Goal: Task Accomplishment & Management: Use online tool/utility

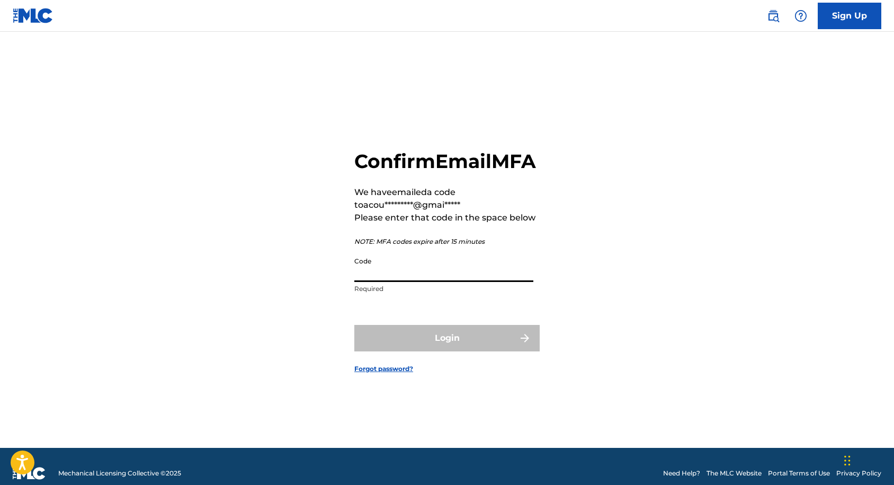
click at [412, 282] on input "Code" at bounding box center [443, 267] width 179 height 30
paste input "379822"
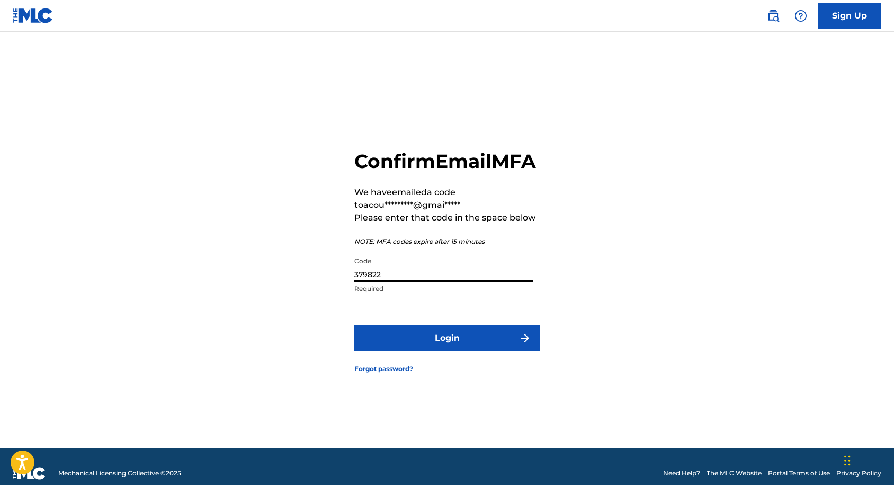
type input "379822"
click at [425, 344] on button "Login" at bounding box center [446, 338] width 185 height 26
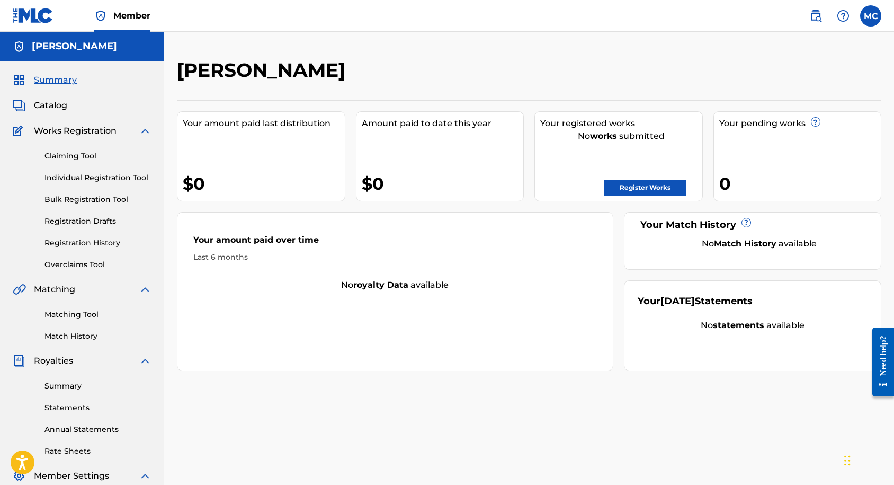
click at [85, 154] on link "Claiming Tool" at bounding box center [97, 155] width 107 height 11
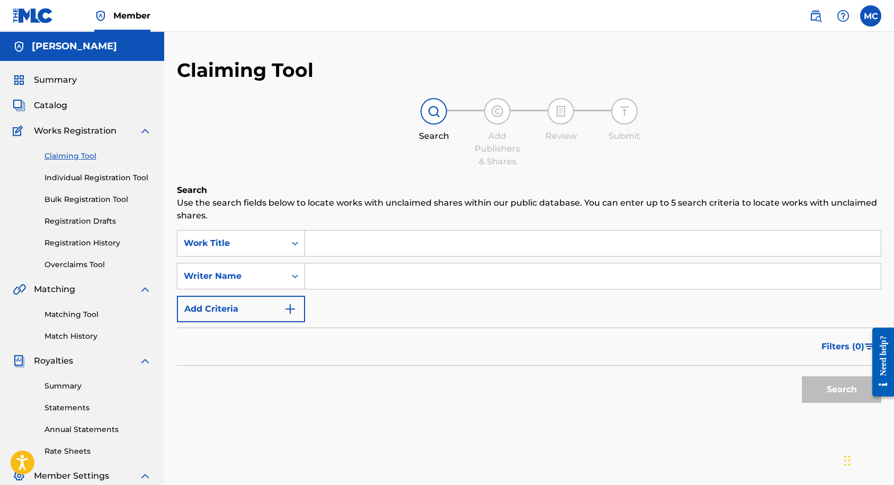
click at [351, 276] on input "Search Form" at bounding box center [593, 275] width 576 height 25
type input "[PERSON_NAME]"
click at [802, 376] on button "Search" at bounding box center [841, 389] width 79 height 26
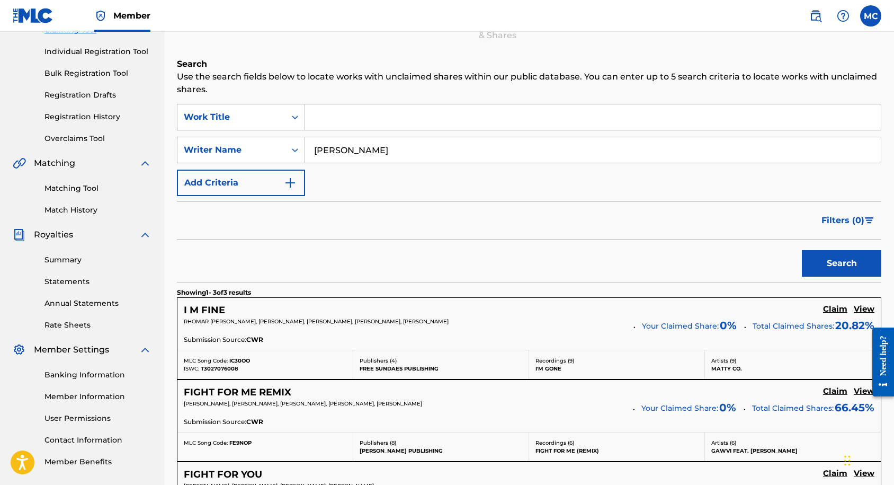
scroll to position [42, 0]
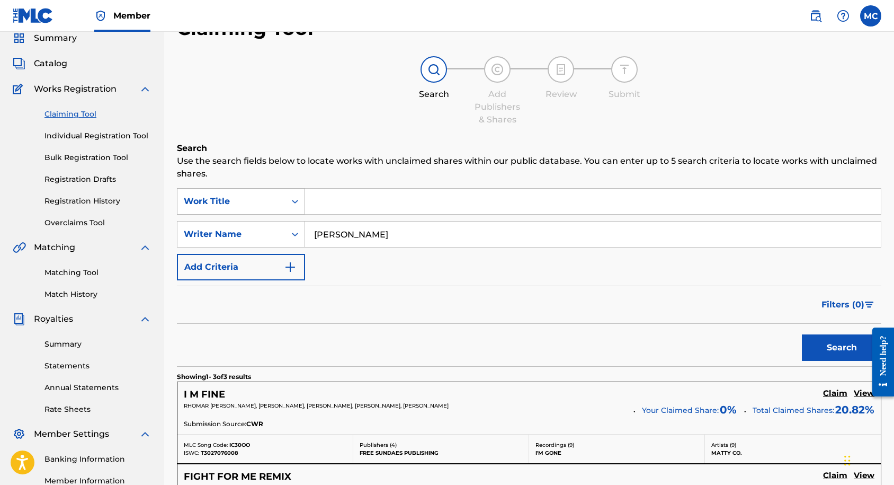
click at [298, 200] on icon "Search Form" at bounding box center [295, 201] width 11 height 11
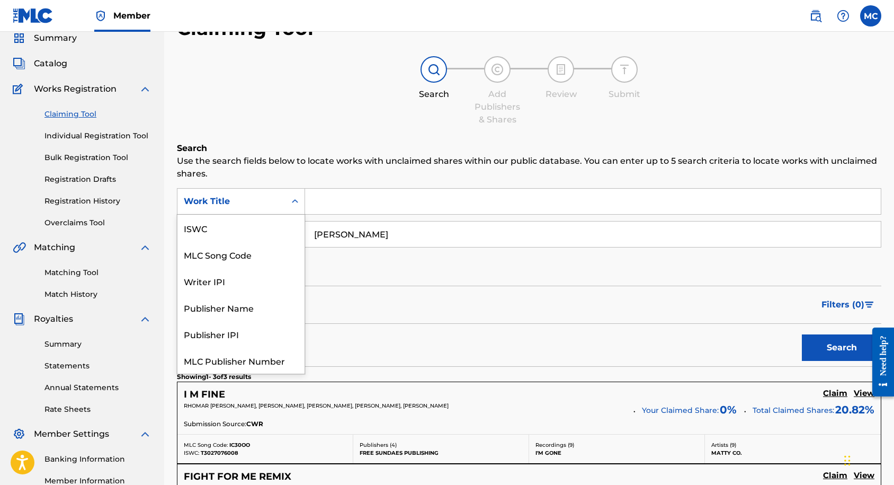
scroll to position [26, 0]
click at [297, 200] on icon "Search Form" at bounding box center [295, 201] width 11 height 11
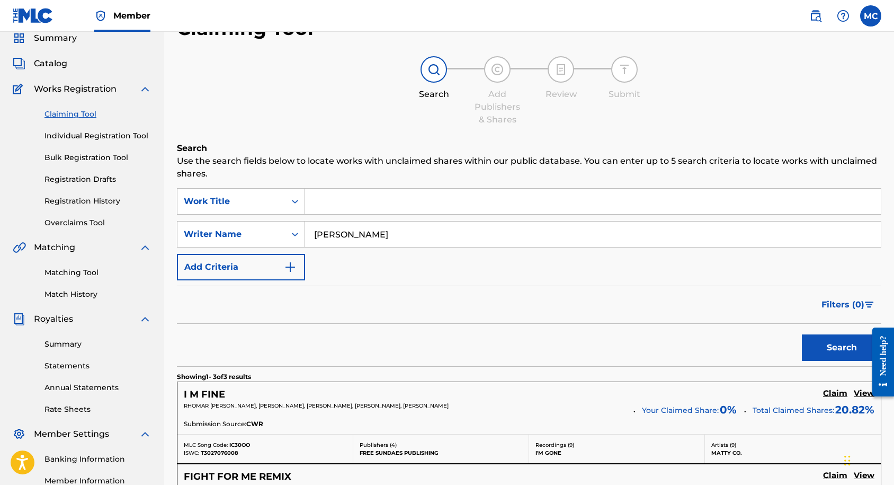
click at [282, 270] on button "Add Criteria" at bounding box center [241, 267] width 128 height 26
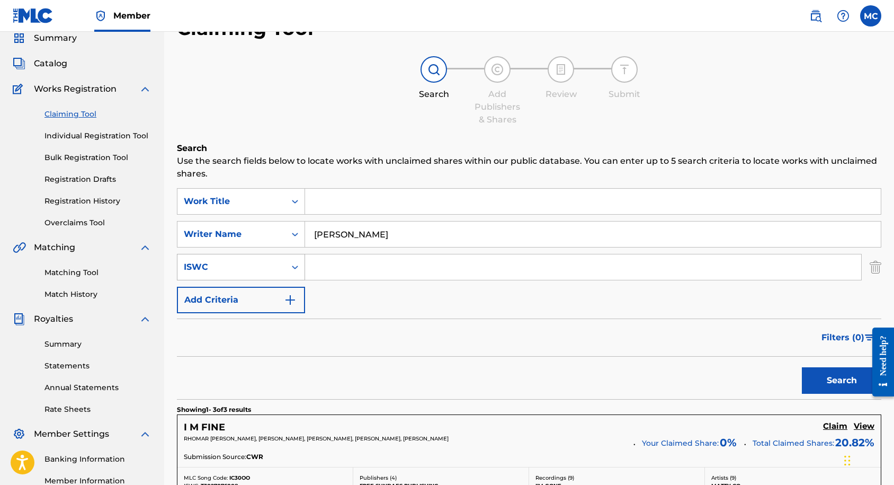
click at [296, 270] on icon "Search Form" at bounding box center [295, 267] width 11 height 11
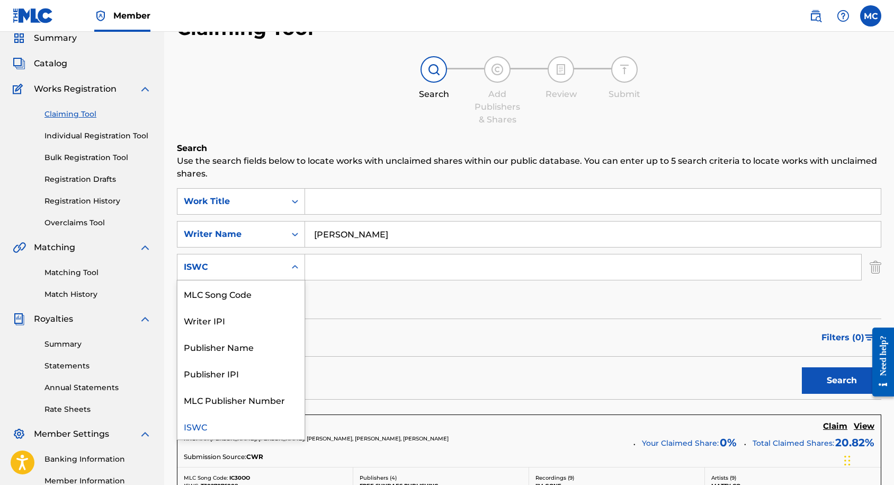
click at [296, 270] on icon "Search Form" at bounding box center [295, 267] width 11 height 11
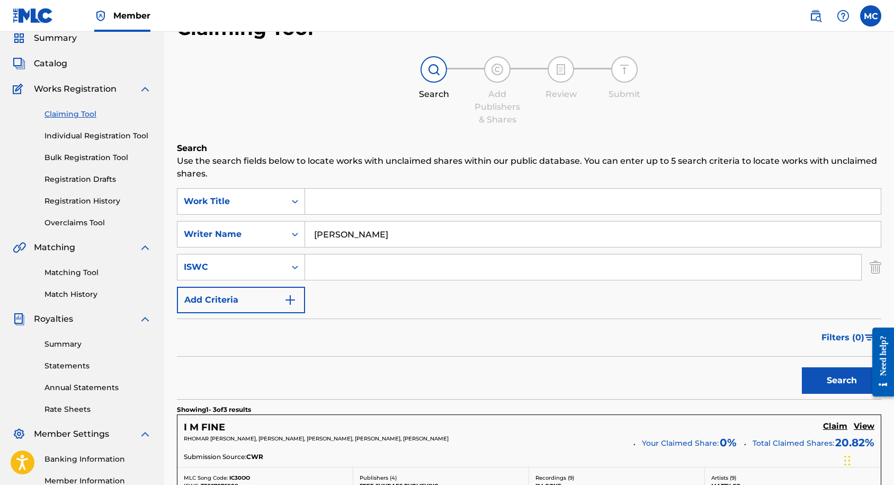
click at [878, 270] on img "Search Form" at bounding box center [876, 267] width 12 height 26
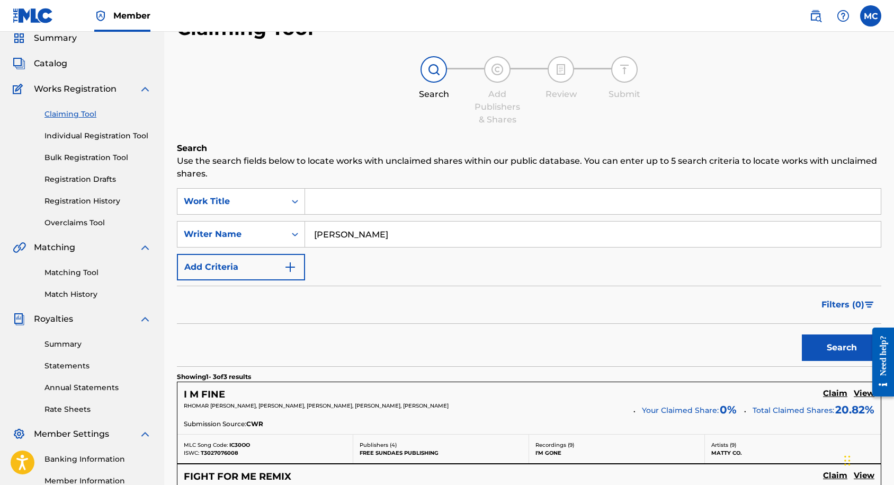
click at [324, 194] on input "Search Form" at bounding box center [593, 201] width 576 height 25
type input "Casual Thinking"
click at [802, 334] on button "Search" at bounding box center [841, 347] width 79 height 26
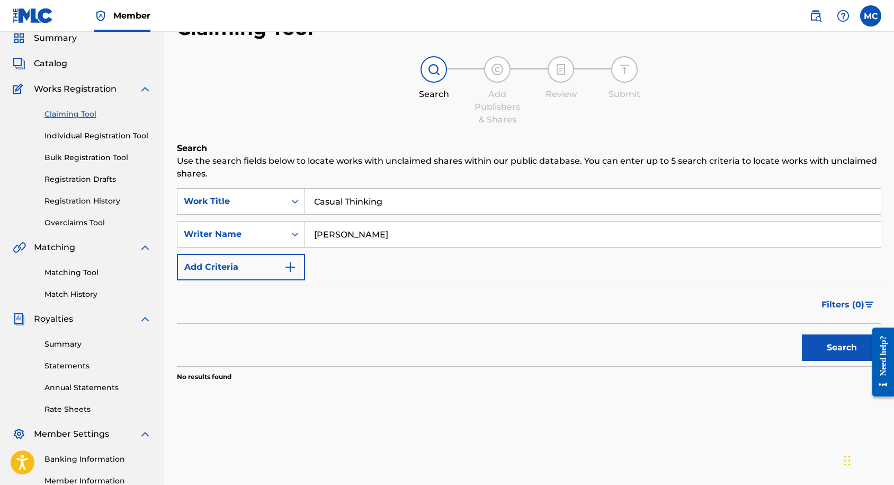
click at [369, 234] on input "[PERSON_NAME]" at bounding box center [593, 233] width 576 height 25
type input "M"
click at [802, 334] on button "Search" at bounding box center [841, 347] width 79 height 26
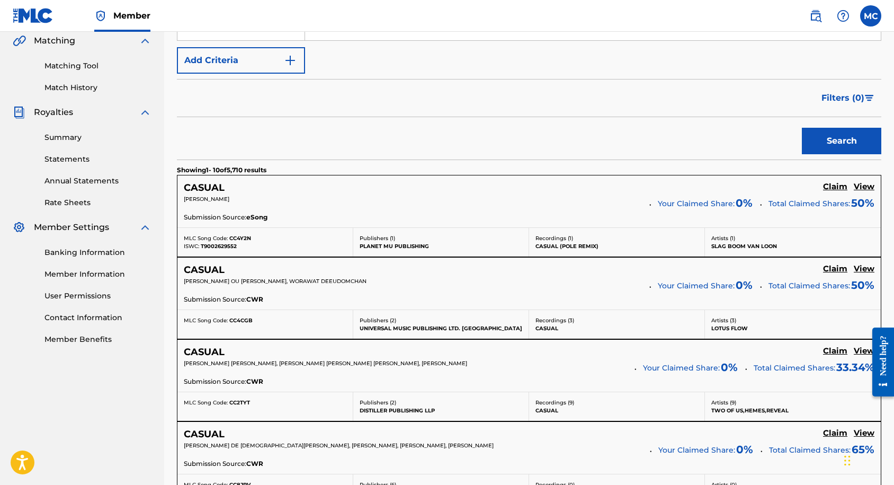
scroll to position [0, 0]
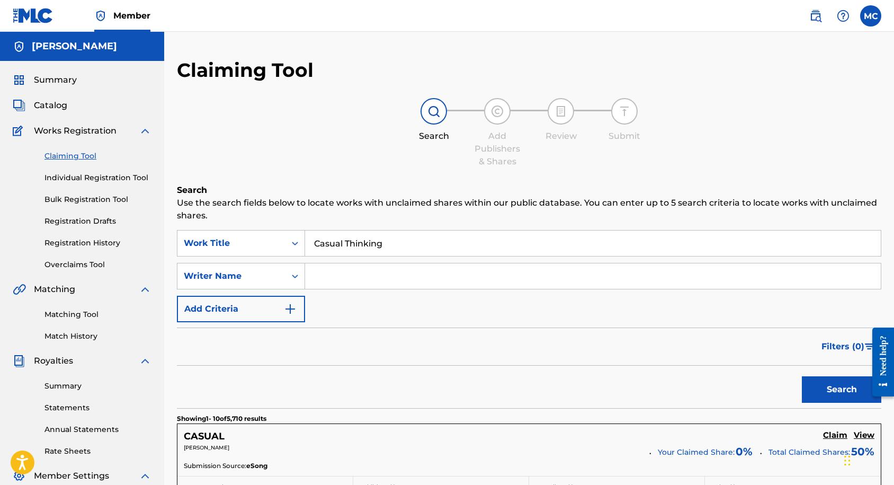
click at [371, 239] on input "Casual Thinking" at bounding box center [593, 242] width 576 height 25
click at [259, 304] on button "Add Criteria" at bounding box center [241, 309] width 128 height 26
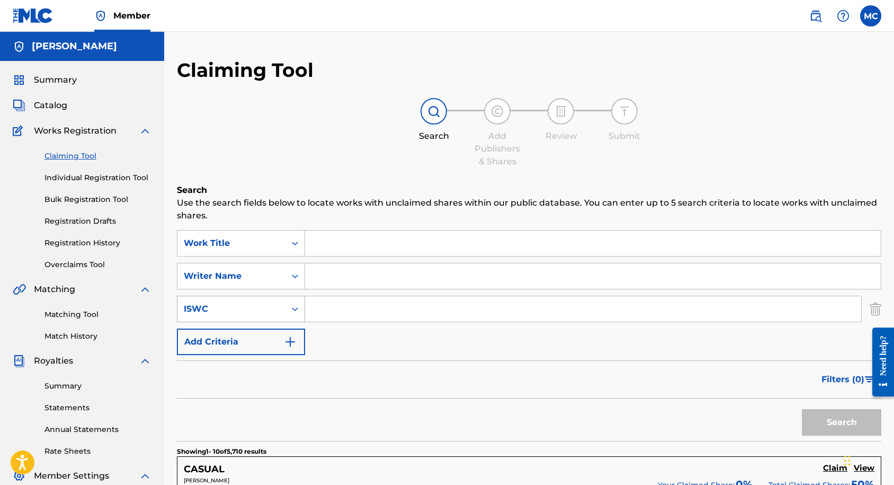
click at [259, 306] on div "ISWC" at bounding box center [231, 308] width 95 height 13
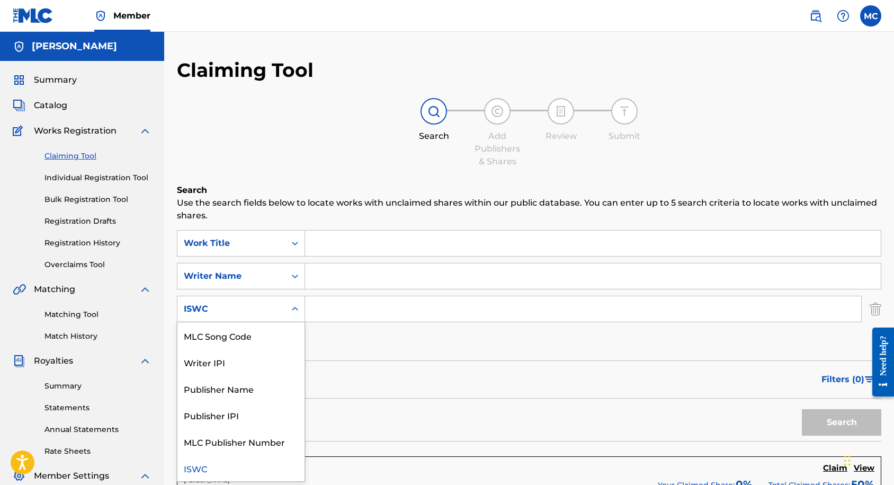
click at [259, 306] on div "ISWC" at bounding box center [231, 308] width 95 height 13
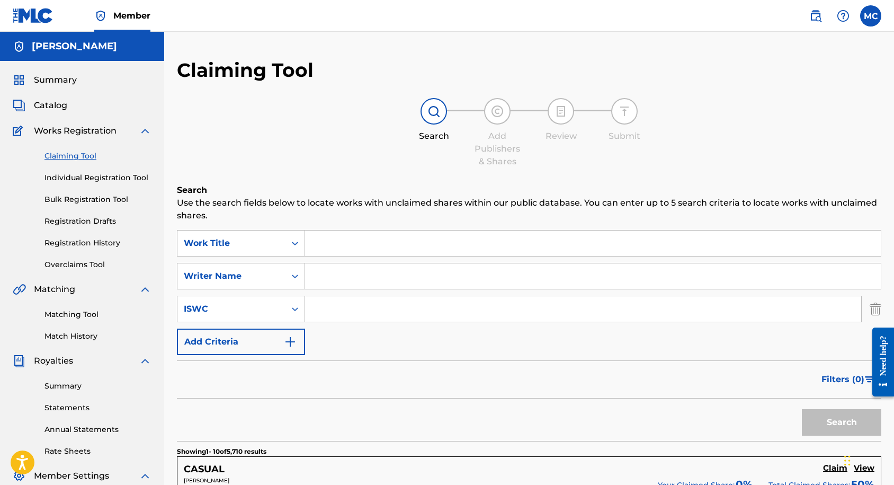
click at [258, 343] on button "Add Criteria" at bounding box center [241, 341] width 128 height 26
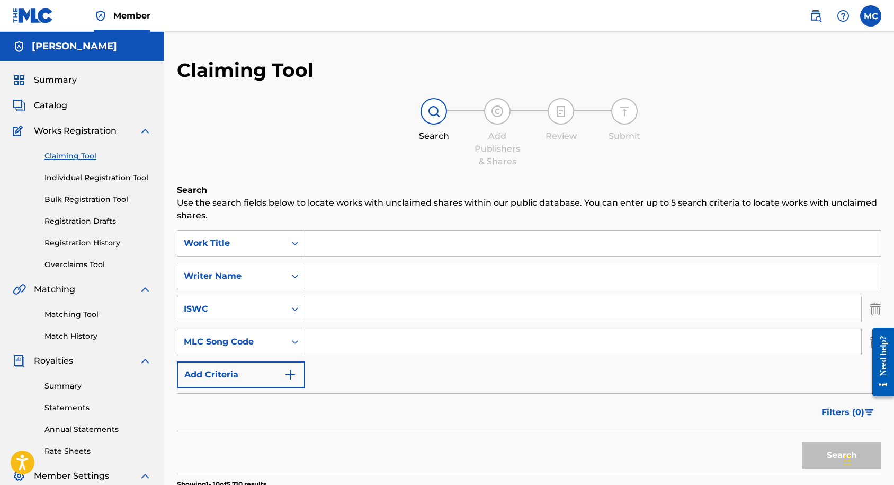
click at [870, 341] on div at bounding box center [879, 361] width 30 height 85
click at [872, 340] on div "Need help?" at bounding box center [883, 361] width 22 height 69
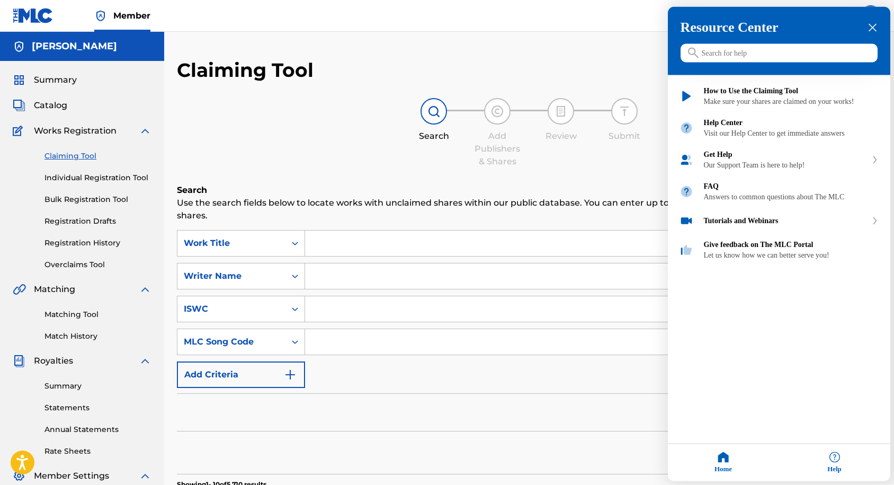
click at [870, 31] on icon "close resource center" at bounding box center [873, 28] width 8 height 8
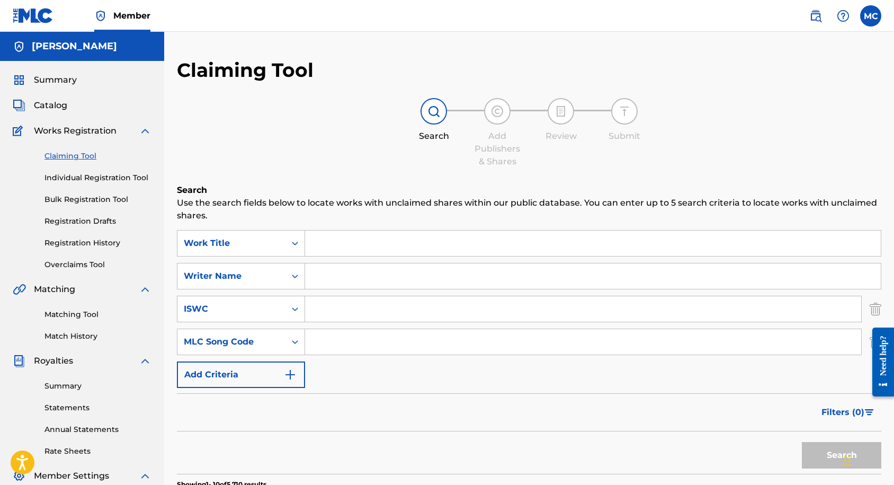
click at [877, 310] on img "Search Form" at bounding box center [876, 309] width 12 height 26
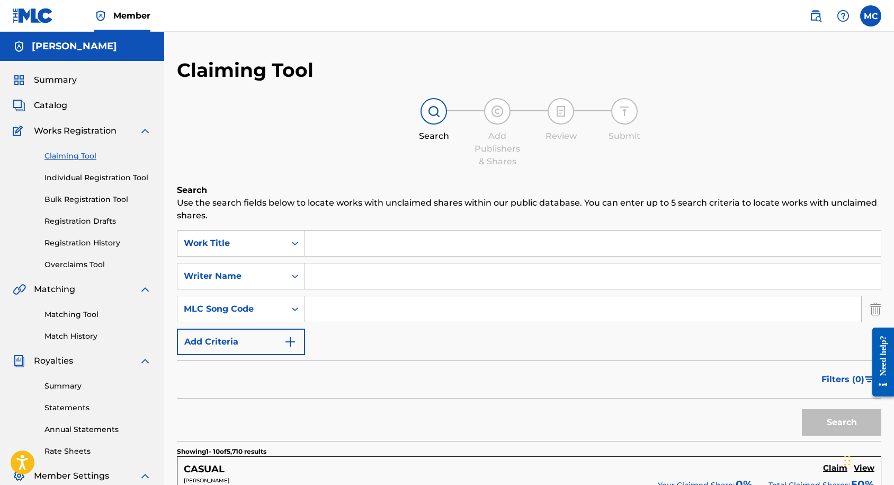
click at [877, 310] on img "Search Form" at bounding box center [876, 309] width 12 height 26
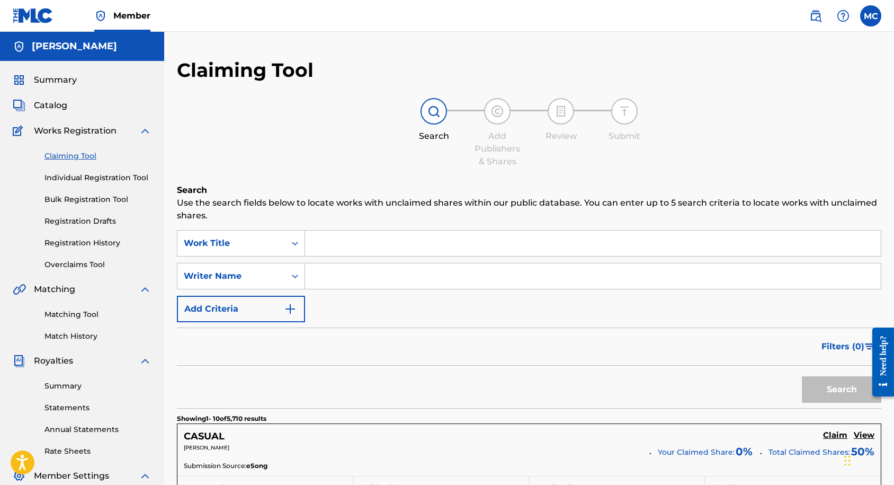
click at [294, 305] on img "Search Form" at bounding box center [290, 308] width 13 height 13
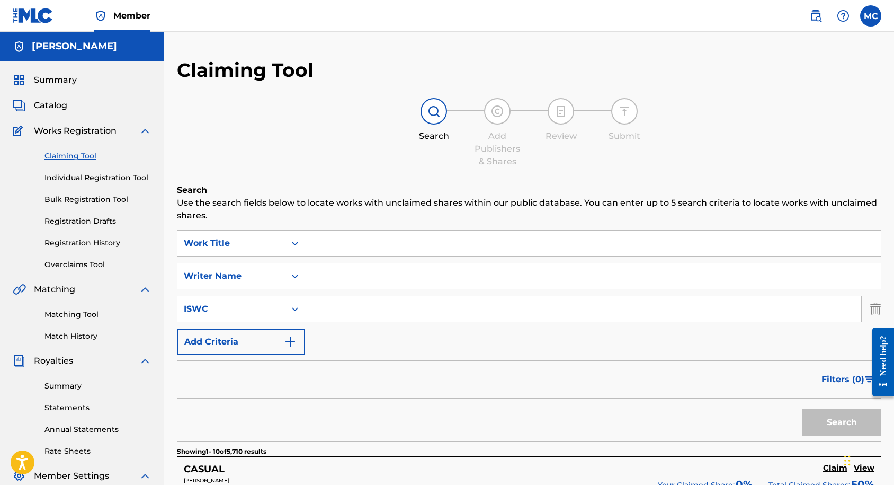
click at [256, 308] on div "ISWC" at bounding box center [231, 308] width 95 height 13
click at [357, 313] on input "Search Form" at bounding box center [583, 308] width 556 height 25
paste input "QZNWQ2198196"
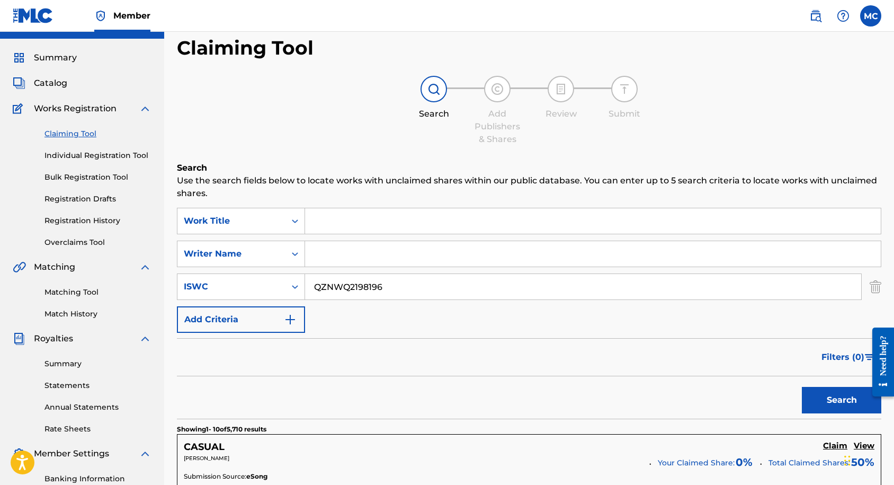
type input "QZNWQ2198196"
click at [837, 400] on button "Search" at bounding box center [841, 400] width 79 height 26
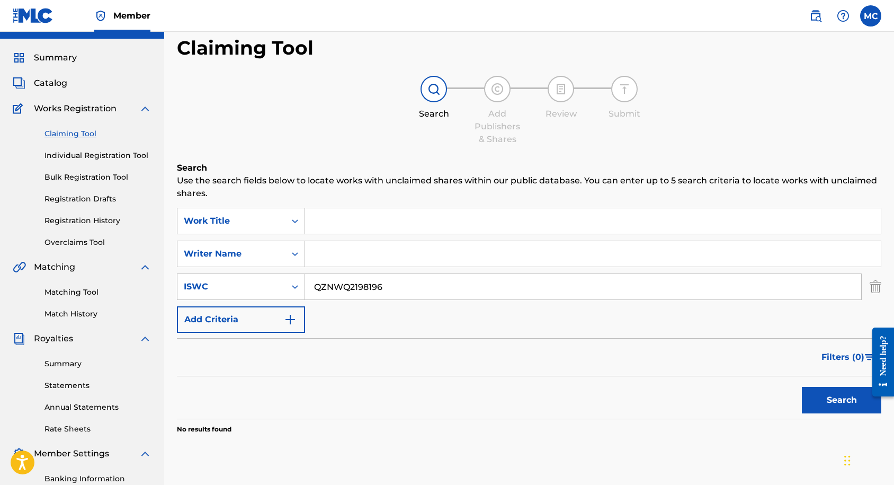
click at [364, 296] on input "QZNWQ2198196" at bounding box center [583, 286] width 556 height 25
click at [354, 215] on input "Search Form" at bounding box center [593, 220] width 576 height 25
paste input "Casual Thinking (intro)"
type input "Casual Thinking (intro)"
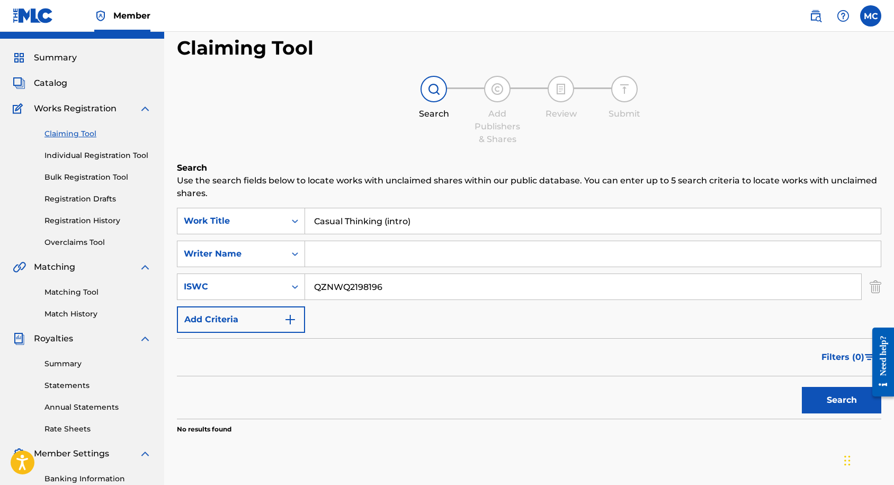
click at [827, 390] on button "Search" at bounding box center [841, 400] width 79 height 26
click at [387, 280] on input "QZNWQ2198196" at bounding box center [583, 286] width 556 height 25
click at [831, 381] on div "Search" at bounding box center [839, 397] width 85 height 42
click at [831, 393] on button "Search" at bounding box center [841, 400] width 79 height 26
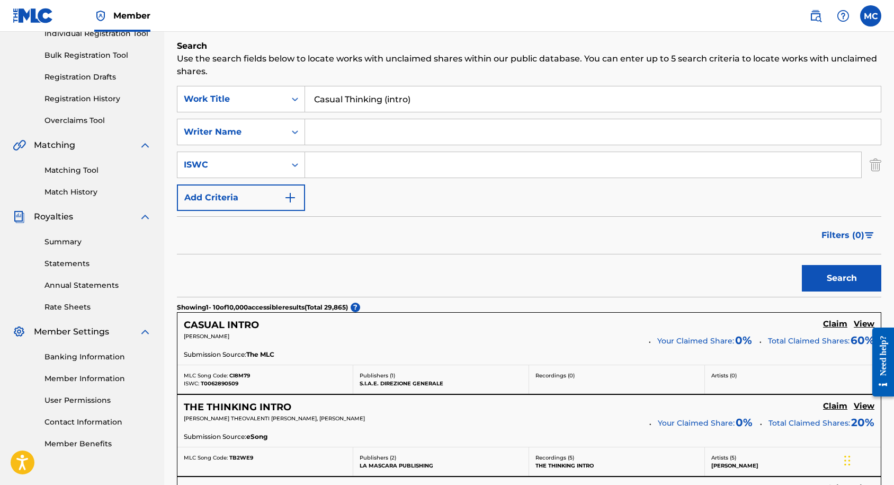
scroll to position [136, 0]
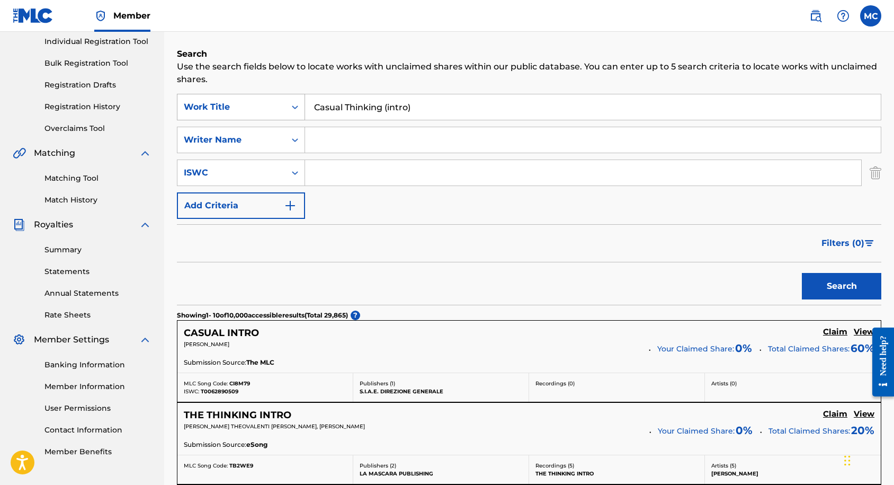
click at [302, 112] on div "Search Form" at bounding box center [294, 106] width 19 height 19
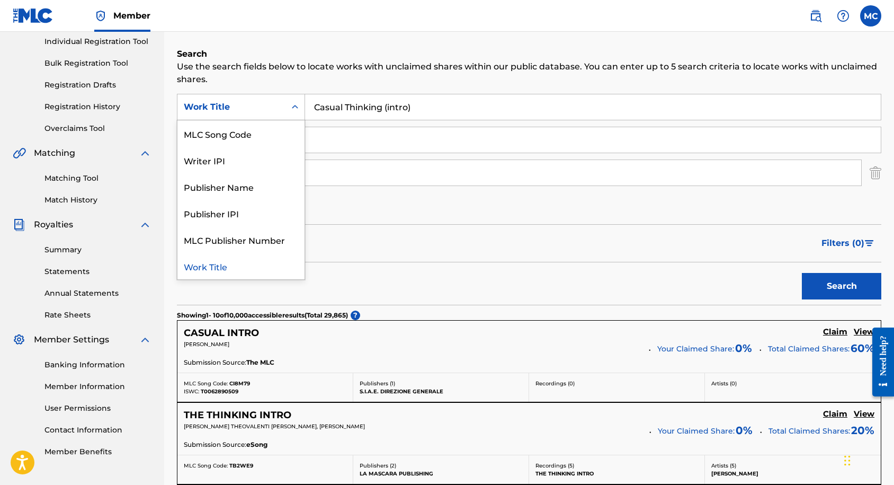
click at [314, 109] on input "Casual Thinking (intro)" at bounding box center [593, 106] width 576 height 25
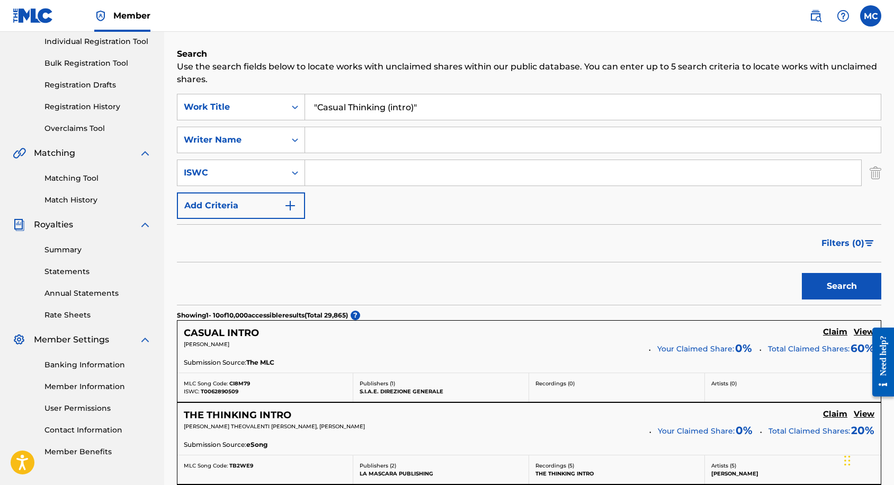
type input ""Casual Thinking (intro)""
click at [802, 273] on button "Search" at bounding box center [841, 286] width 79 height 26
click at [269, 107] on div "Work Title" at bounding box center [231, 107] width 95 height 13
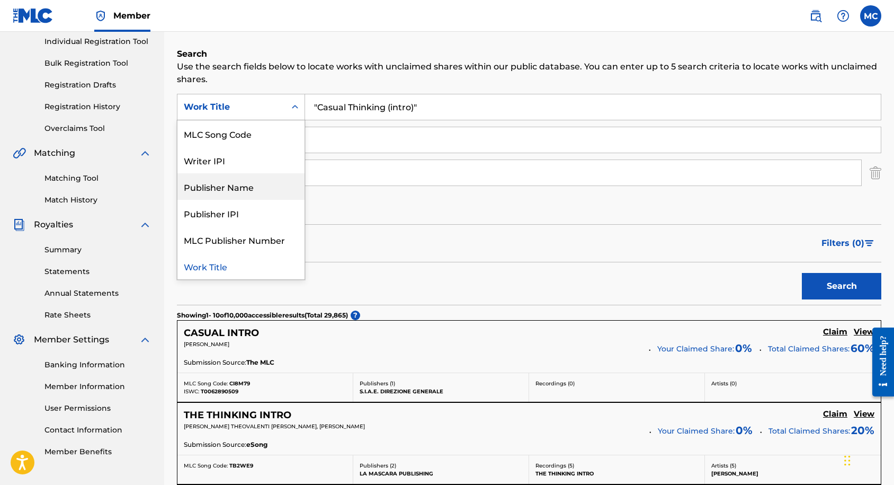
click at [256, 175] on div "Publisher Name" at bounding box center [240, 186] width 127 height 26
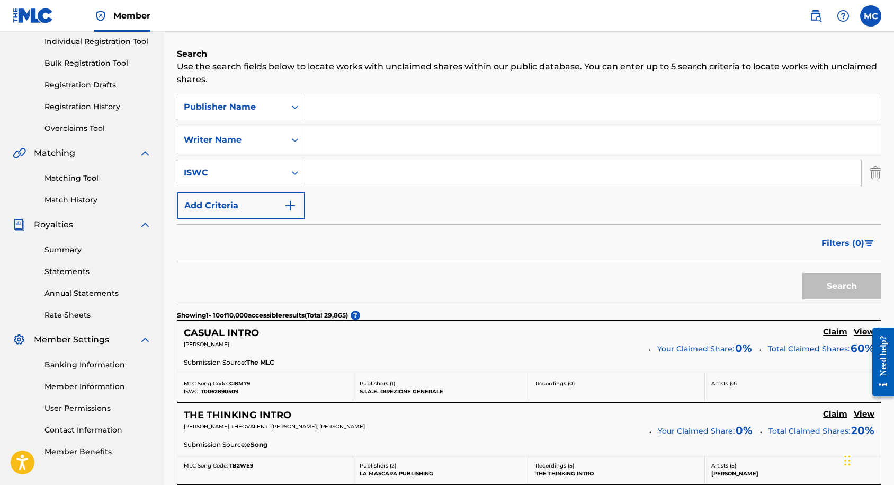
click at [368, 94] on input "Search Form" at bounding box center [593, 106] width 576 height 25
click at [802, 273] on button "Search" at bounding box center [841, 286] width 79 height 26
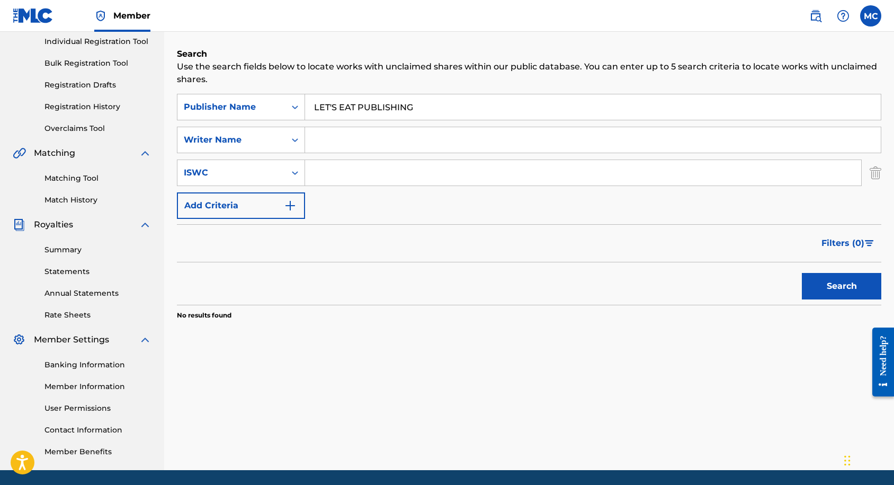
click at [378, 105] on input "LET'S EAT PUBLISHING" at bounding box center [593, 106] width 576 height 25
type input "L"
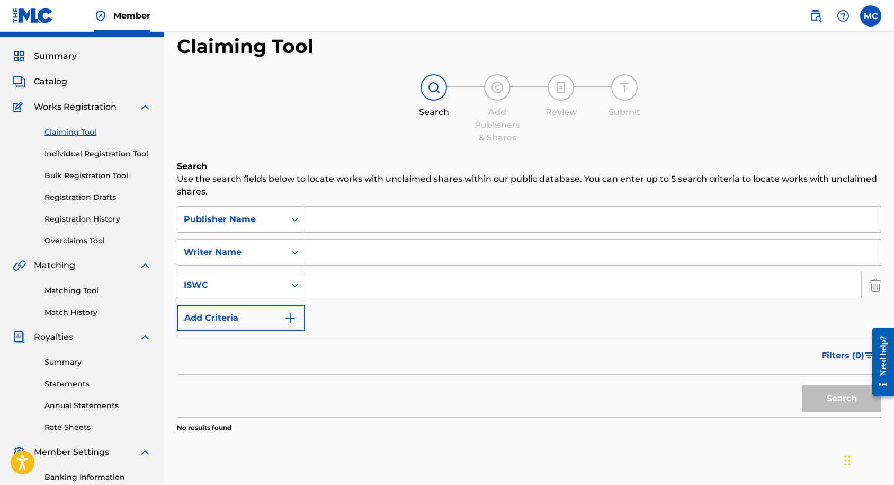
scroll to position [0, 0]
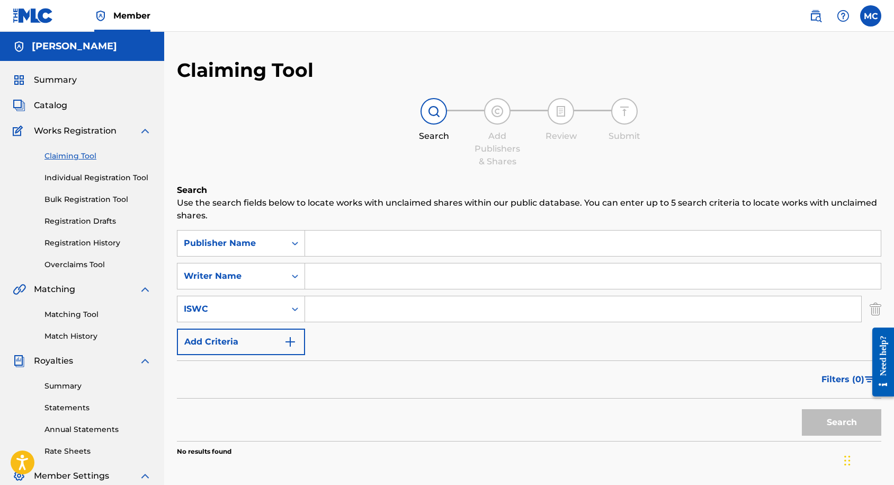
click at [93, 159] on link "Claiming Tool" at bounding box center [97, 155] width 107 height 11
click at [86, 154] on link "Claiming Tool" at bounding box center [97, 155] width 107 height 11
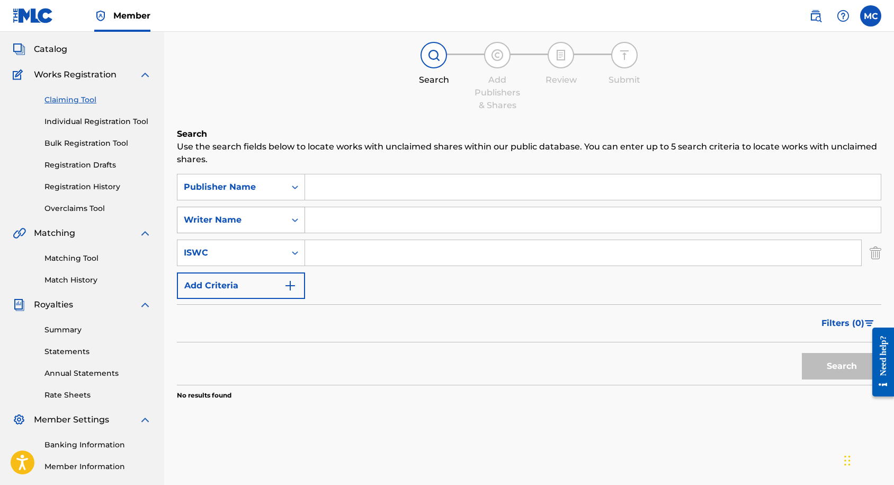
scroll to position [25, 0]
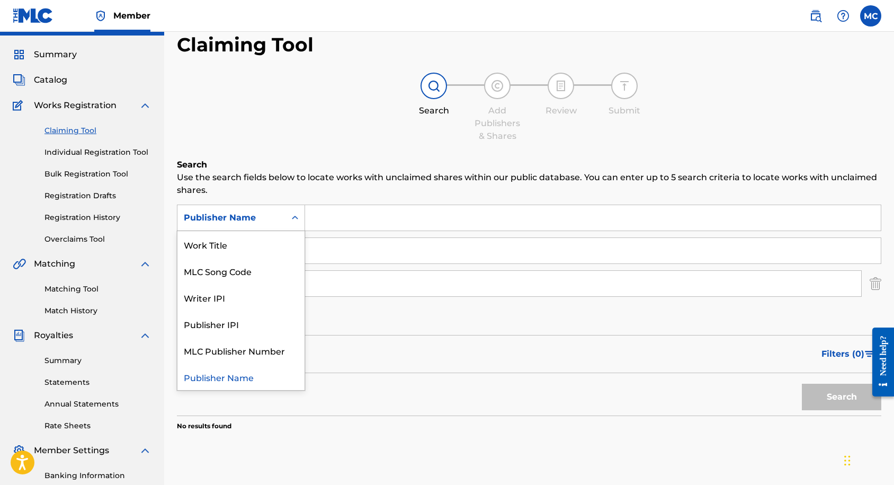
click at [268, 218] on div "Publisher Name" at bounding box center [231, 217] width 95 height 13
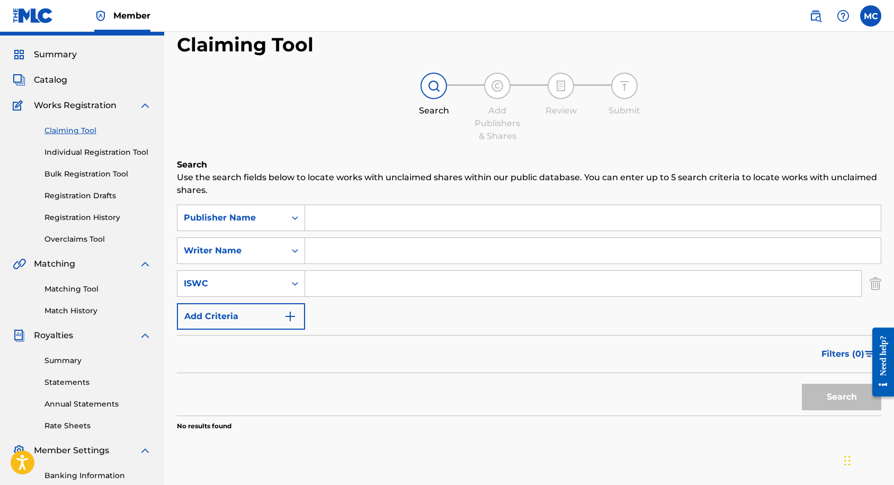
click at [342, 272] on input "Search Form" at bounding box center [583, 283] width 556 height 25
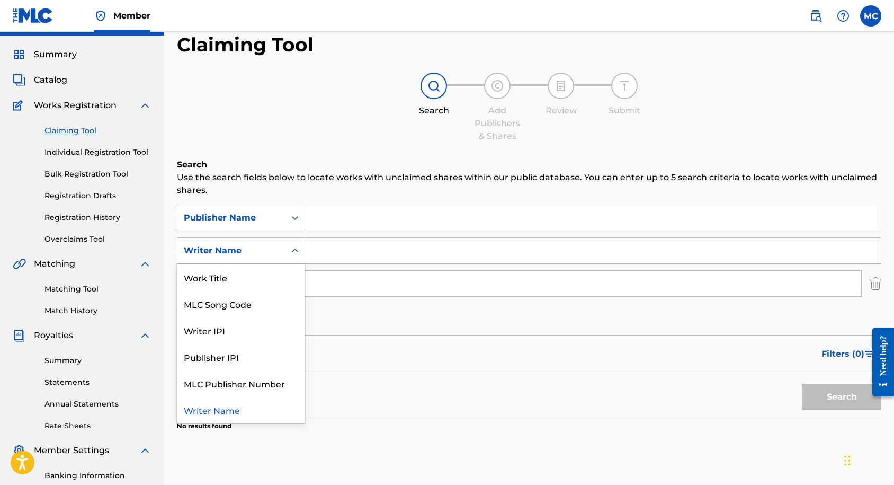
click at [254, 244] on div "Writer Name" at bounding box center [231, 250] width 108 height 20
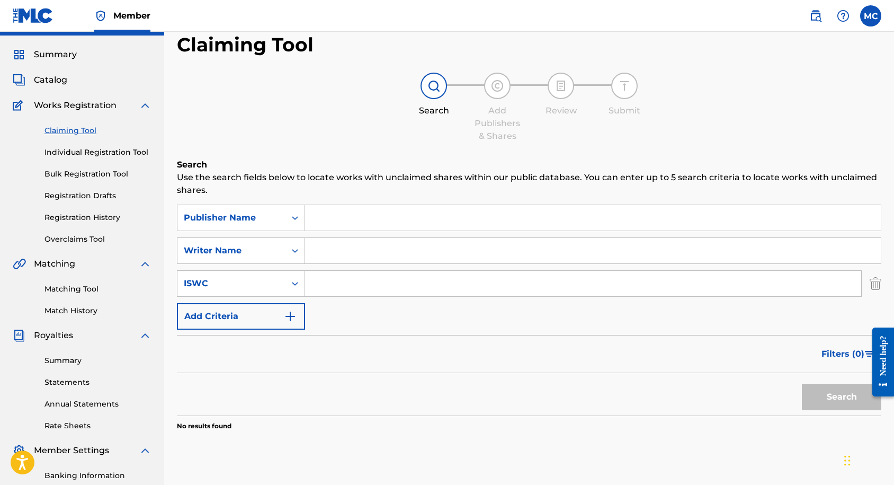
click at [254, 244] on div "Writer Name" at bounding box center [231, 250] width 108 height 20
